Goal: Browse casually

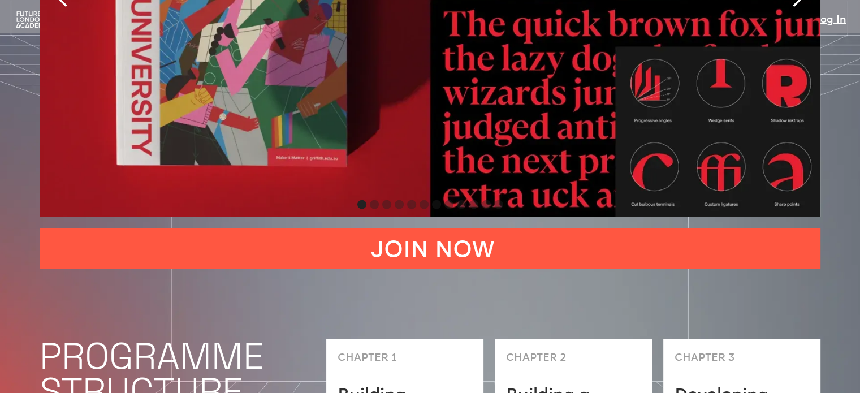
scroll to position [2375, 0]
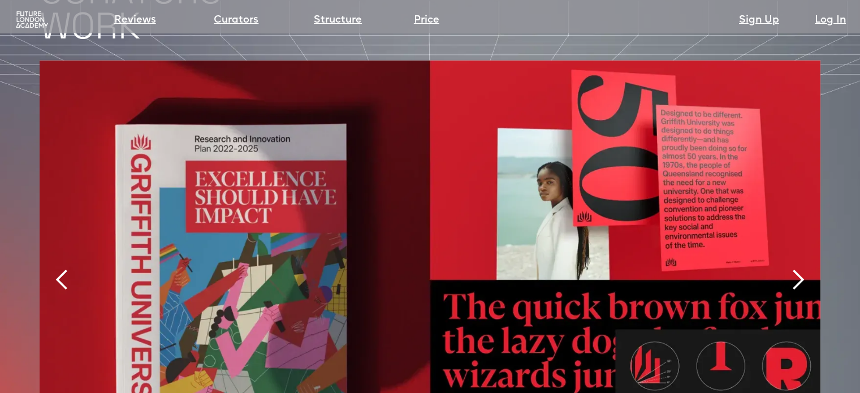
click at [798, 269] on div "next slide" at bounding box center [797, 280] width 23 height 23
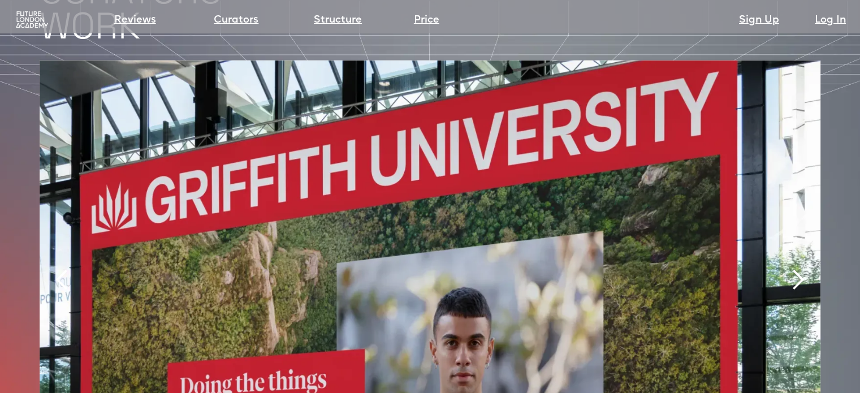
click at [59, 264] on div "previous slide" at bounding box center [62, 279] width 45 height 439
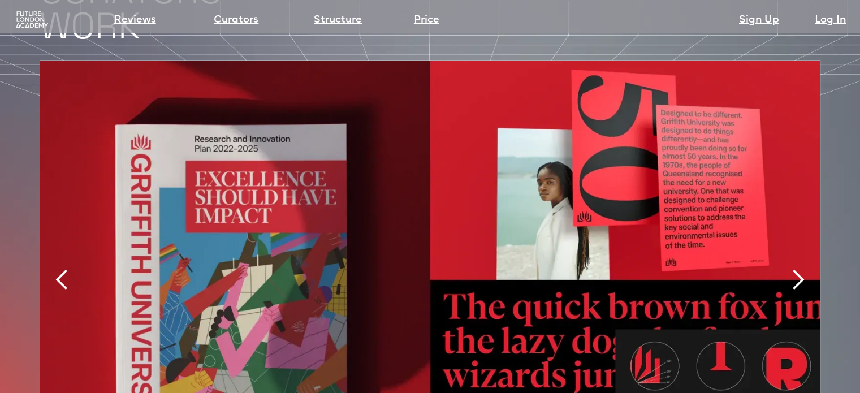
scroll to position [2431, 0]
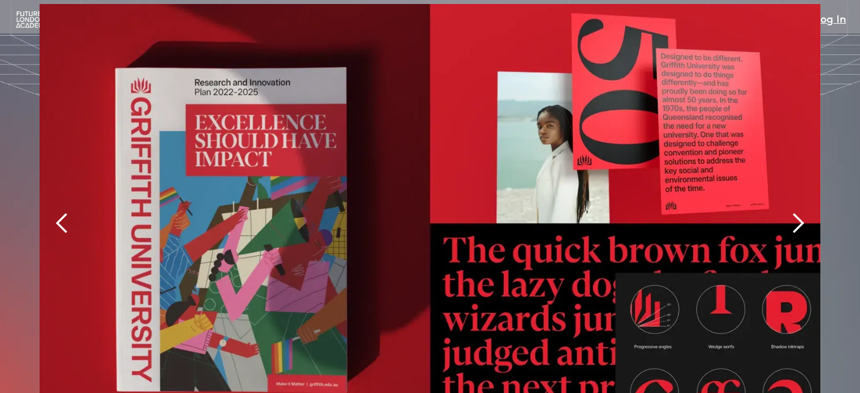
click at [795, 212] on div "next slide" at bounding box center [797, 223] width 23 height 23
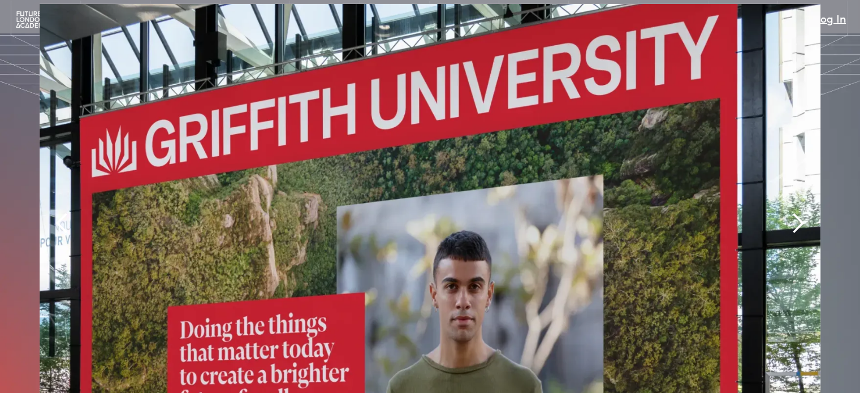
click at [796, 212] on div "next slide" at bounding box center [797, 223] width 23 height 23
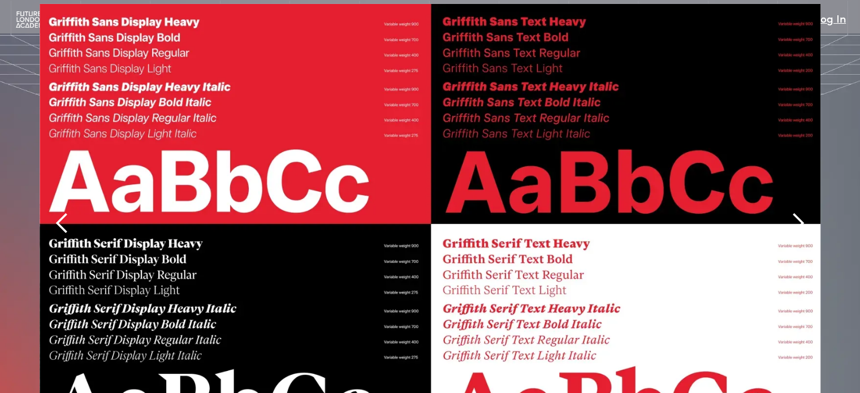
click at [796, 212] on div "next slide" at bounding box center [797, 223] width 23 height 23
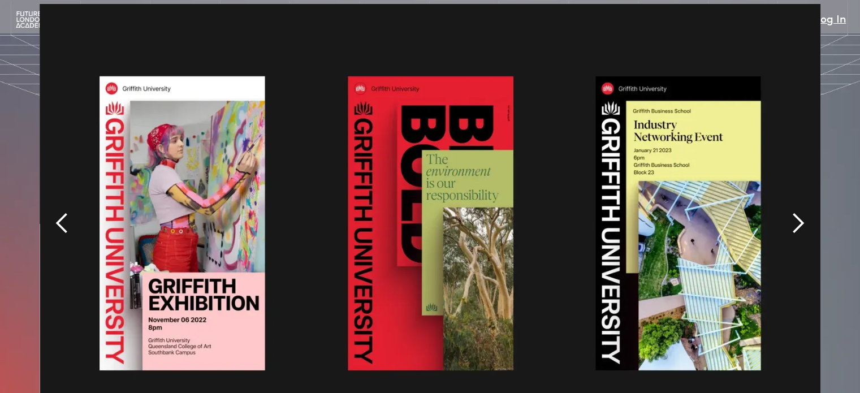
click at [796, 212] on div "next slide" at bounding box center [797, 223] width 23 height 23
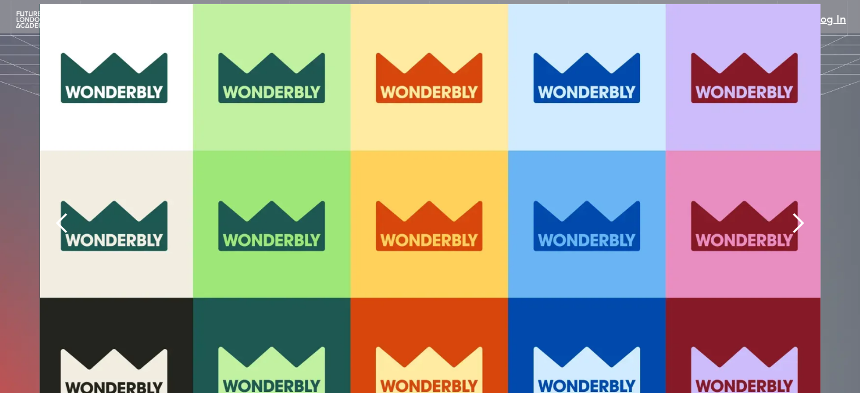
click at [796, 212] on div "next slide" at bounding box center [797, 223] width 23 height 23
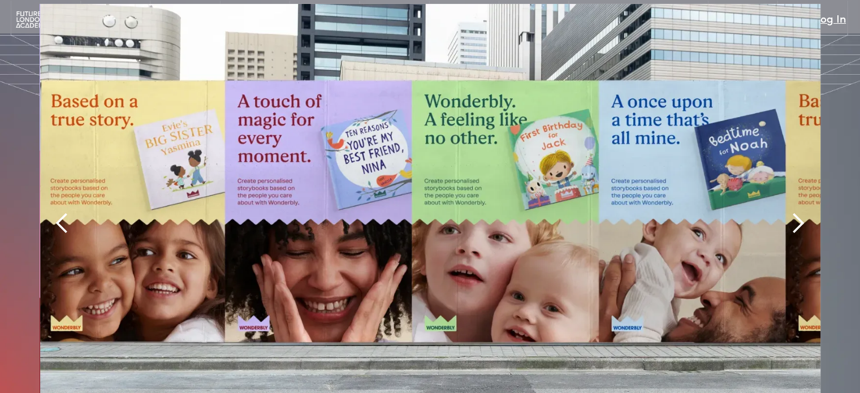
click at [796, 212] on div "next slide" at bounding box center [797, 223] width 23 height 23
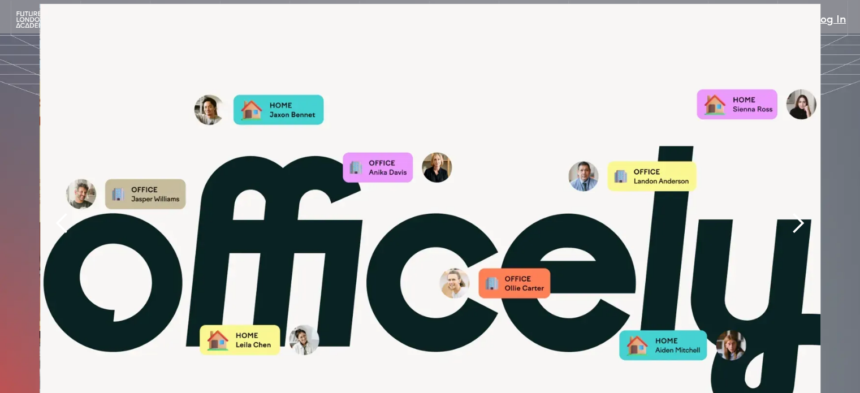
click at [796, 212] on div "next slide" at bounding box center [797, 223] width 23 height 23
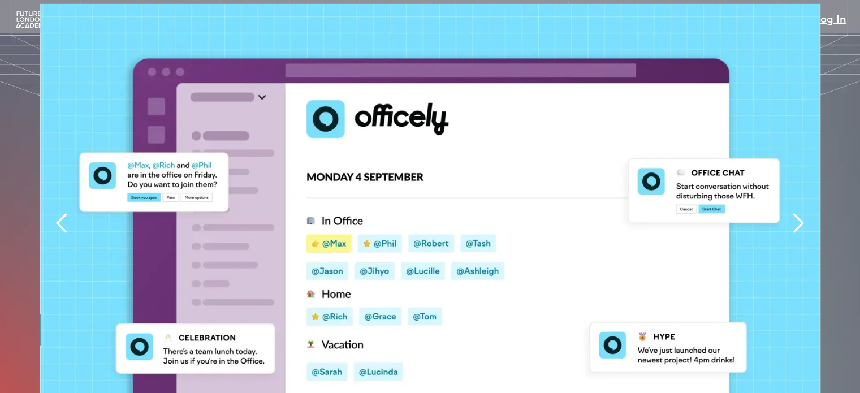
click at [796, 212] on div "next slide" at bounding box center [797, 223] width 23 height 23
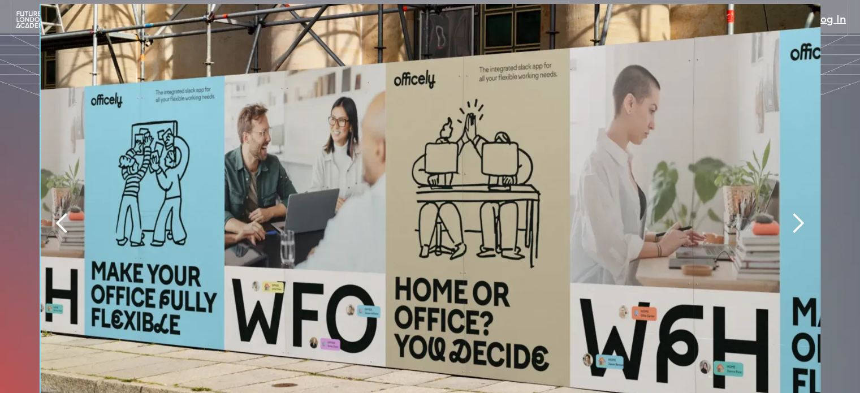
click at [796, 212] on div "next slide" at bounding box center [797, 223] width 23 height 23
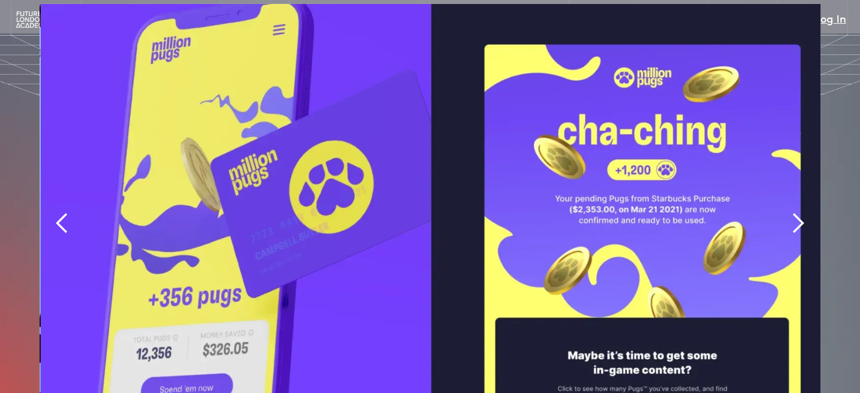
click at [796, 212] on div "next slide" at bounding box center [797, 223] width 23 height 23
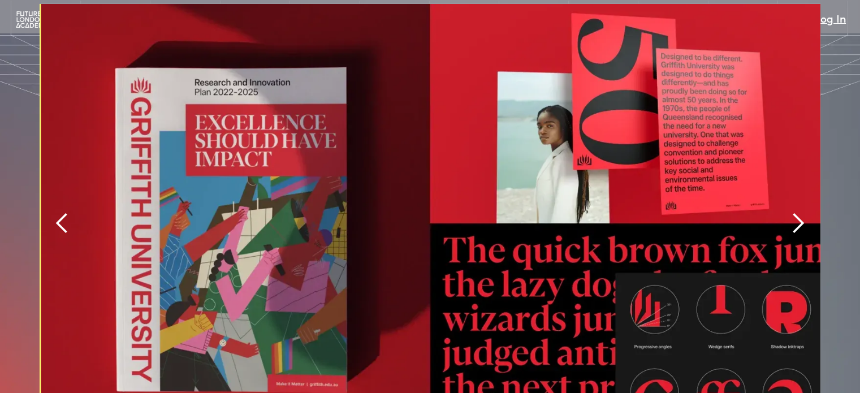
click at [796, 212] on div "next slide" at bounding box center [797, 223] width 23 height 23
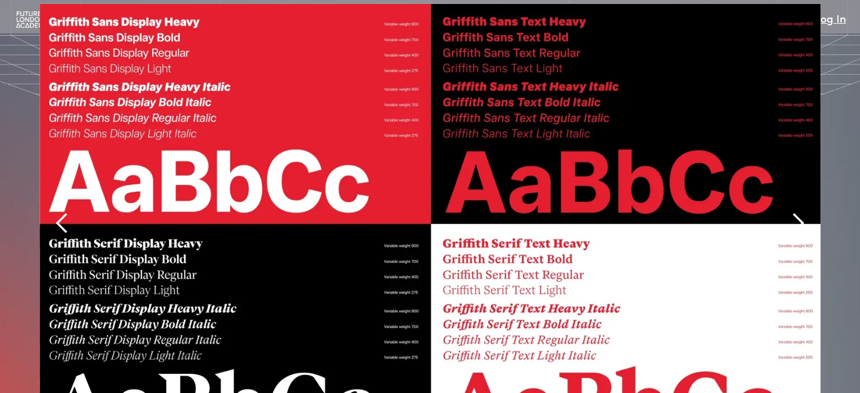
click at [796, 212] on div "next slide" at bounding box center [797, 223] width 23 height 23
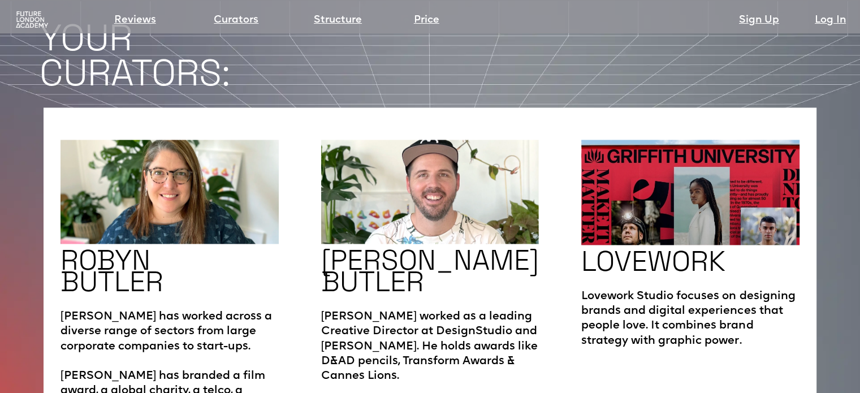
scroll to position [1640, 0]
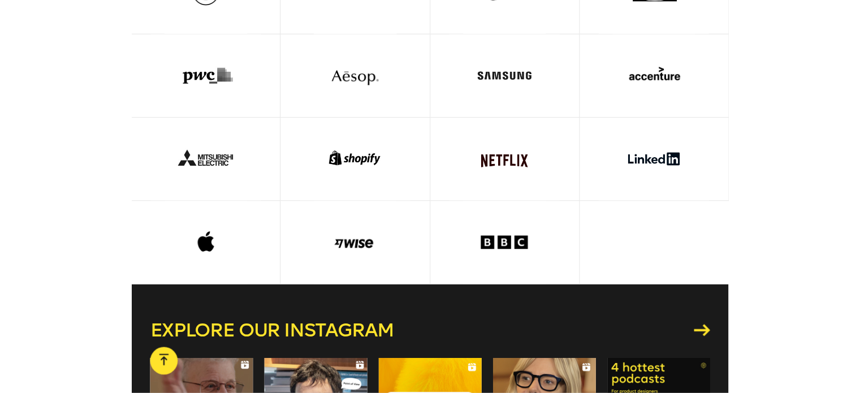
scroll to position [2793, 0]
